Goal: Find specific page/section: Find specific page/section

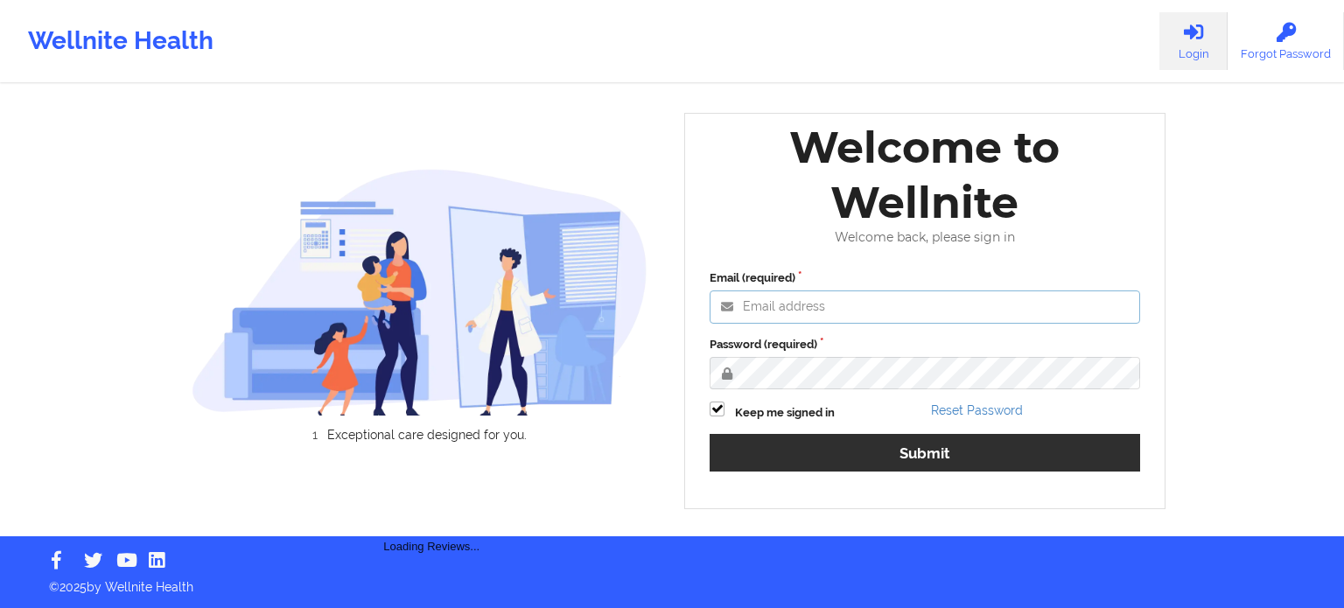
type input "[PERSON_NAME][EMAIL_ADDRESS][PERSON_NAME][DOMAIN_NAME]"
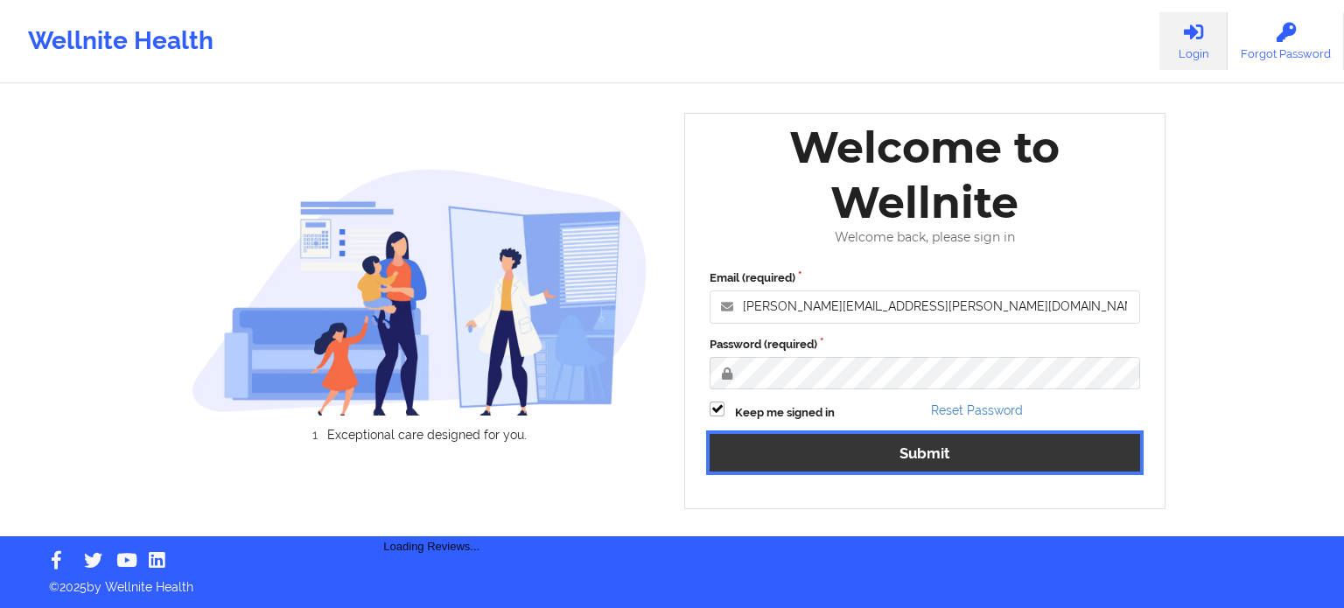
click at [914, 438] on button "Submit" at bounding box center [925, 453] width 431 height 38
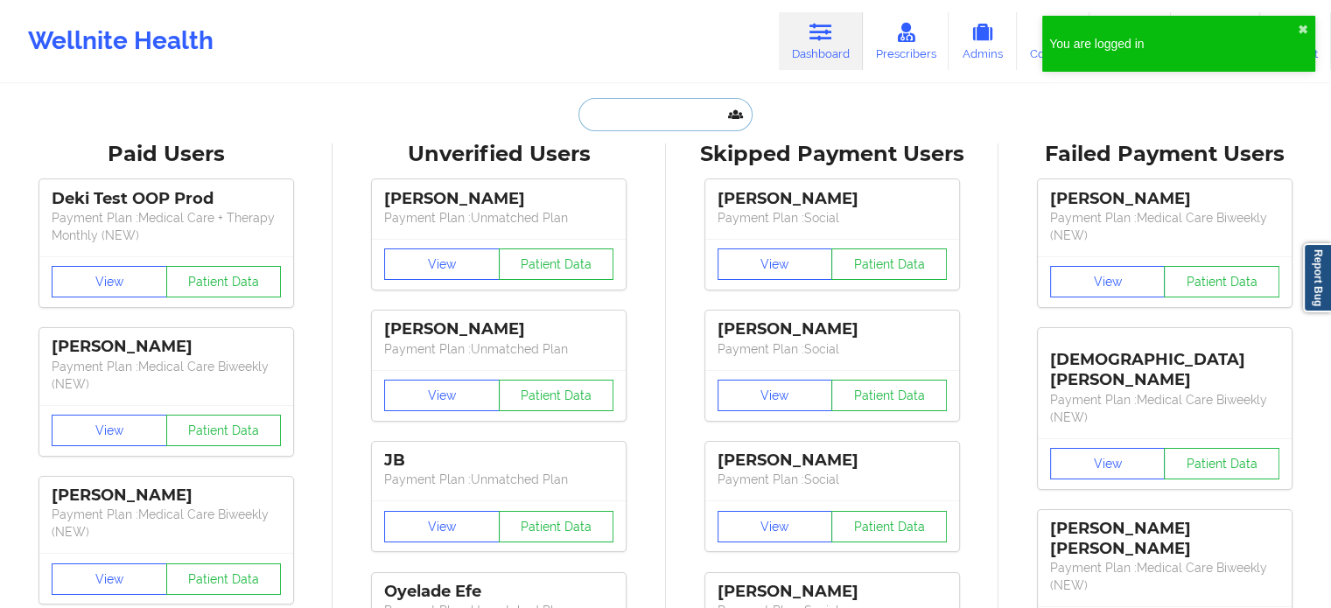
click at [648, 109] on input "text" at bounding box center [664, 114] width 173 height 33
paste input "[EMAIL_ADDRESS][DOMAIN_NAME]"
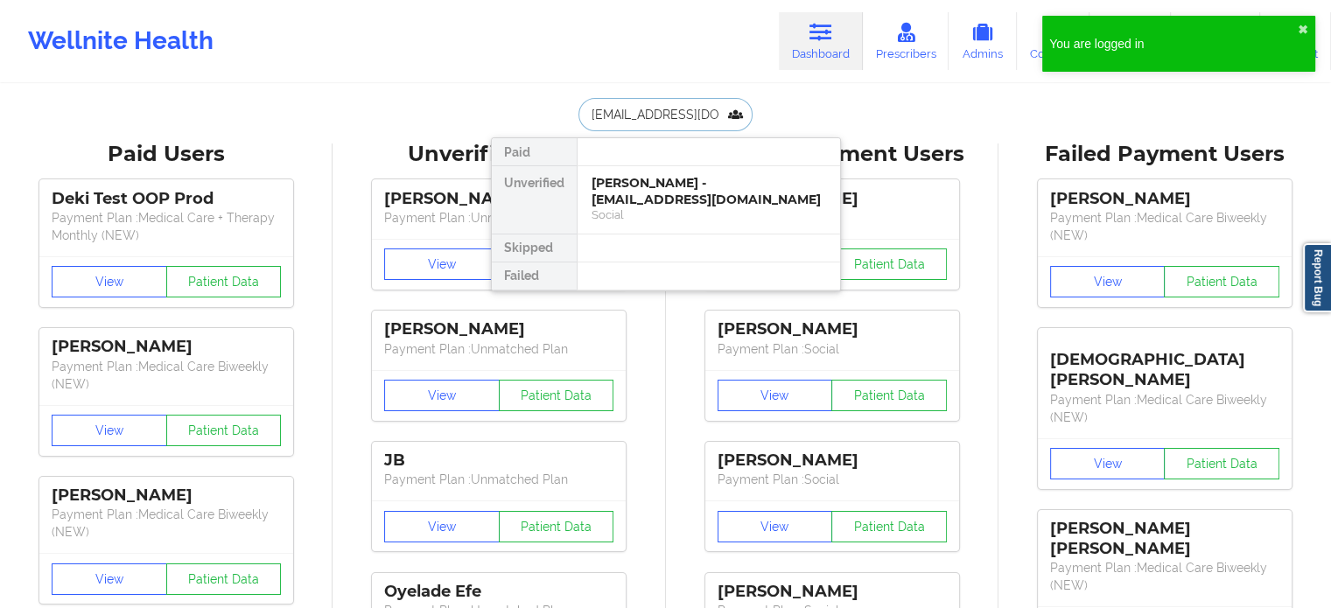
click at [707, 122] on input "[EMAIL_ADDRESS][DOMAIN_NAME]" at bounding box center [664, 114] width 173 height 33
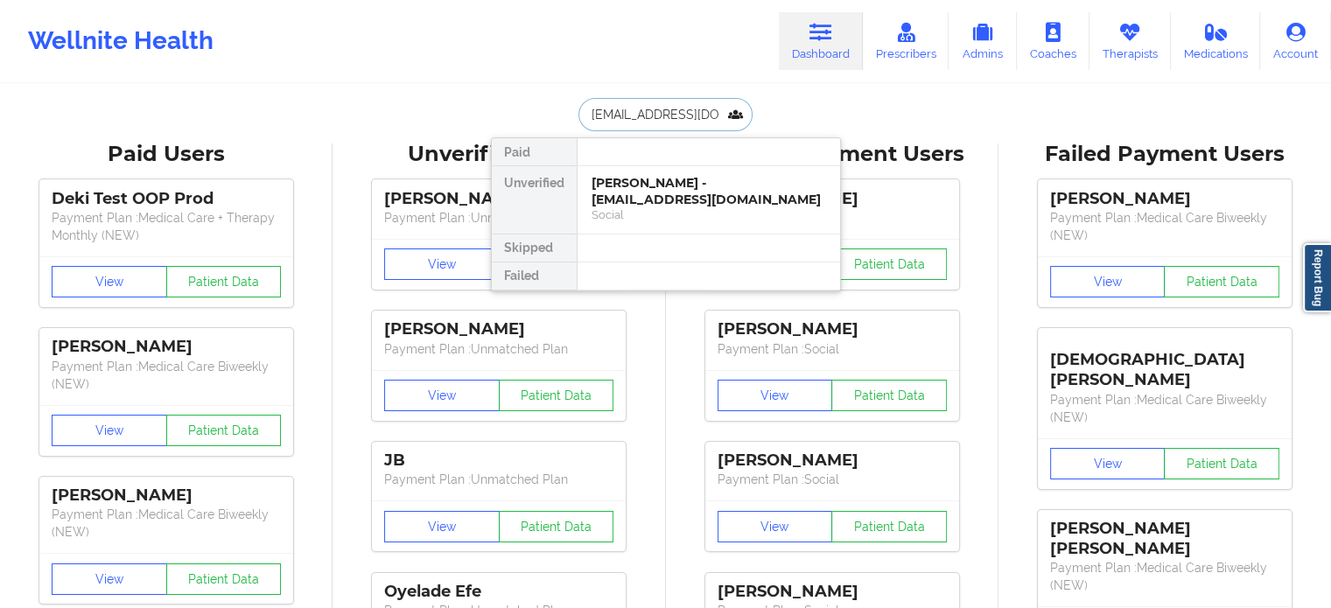
click at [707, 122] on input "[EMAIL_ADDRESS][DOMAIN_NAME]" at bounding box center [664, 114] width 173 height 33
paste input "[EMAIL_ADDRESS]"
type input "[EMAIL_ADDRESS][DOMAIN_NAME]"
click at [725, 185] on div "[PERSON_NAME] - [EMAIL_ADDRESS][DOMAIN_NAME]" at bounding box center [709, 191] width 235 height 32
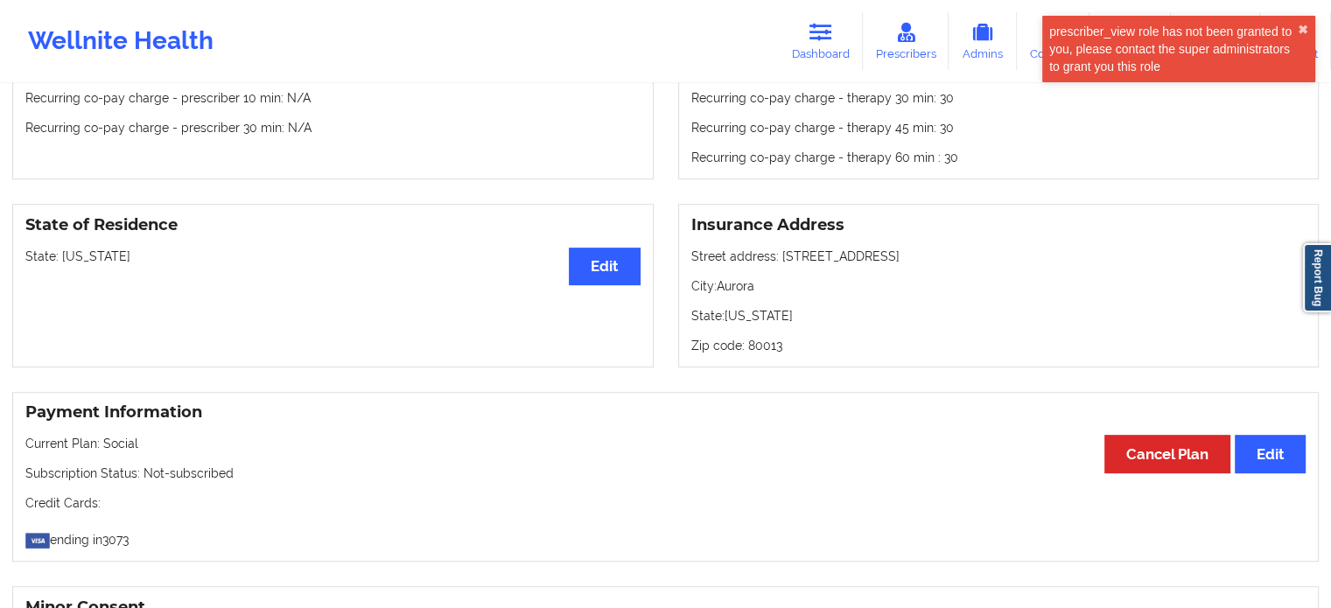
scroll to position [434, 0]
